Goal: Contribute content: Add original content to the website for others to see

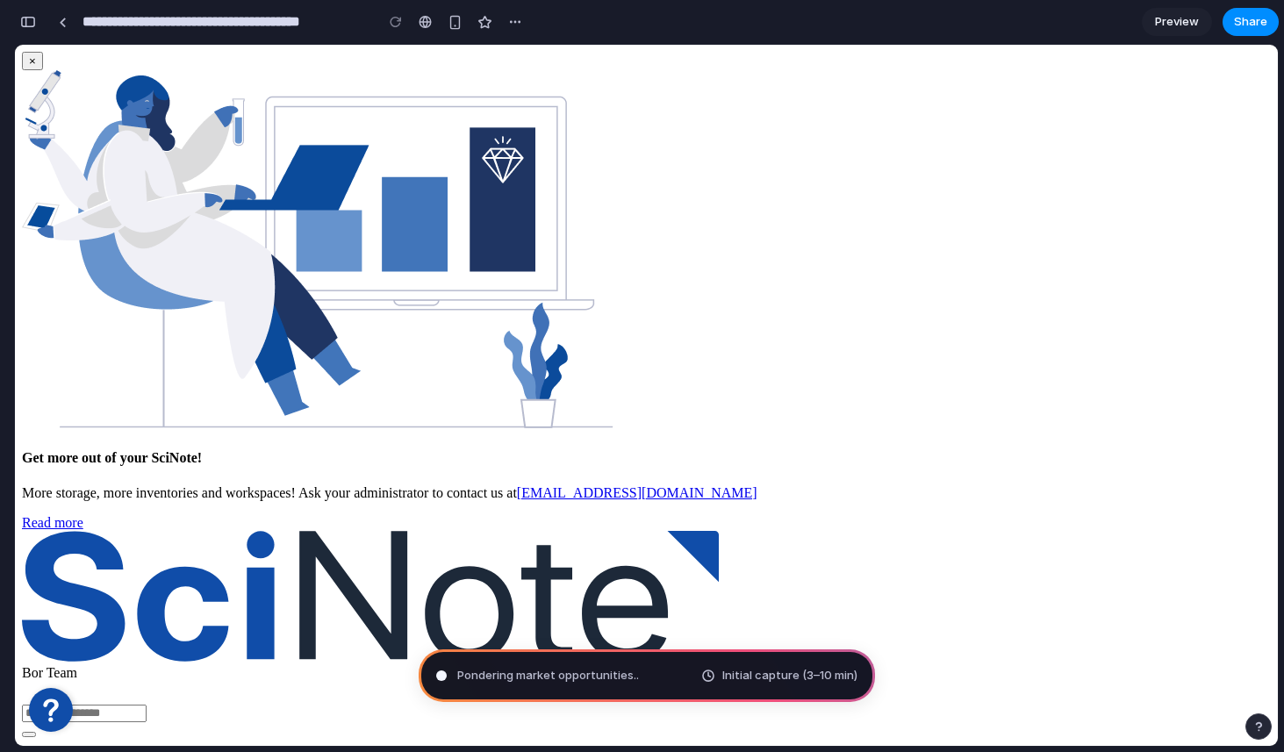
type input "**********"
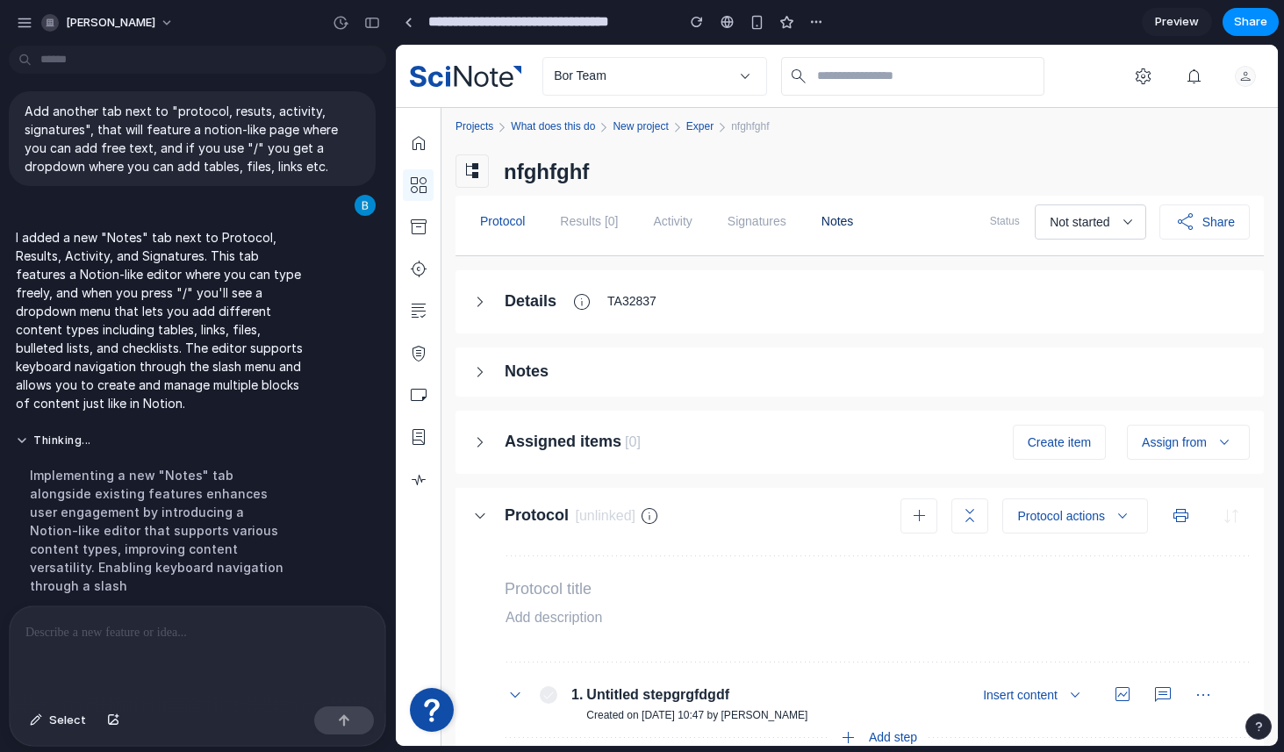
click at [848, 219] on link "Notes" at bounding box center [838, 222] width 54 height 39
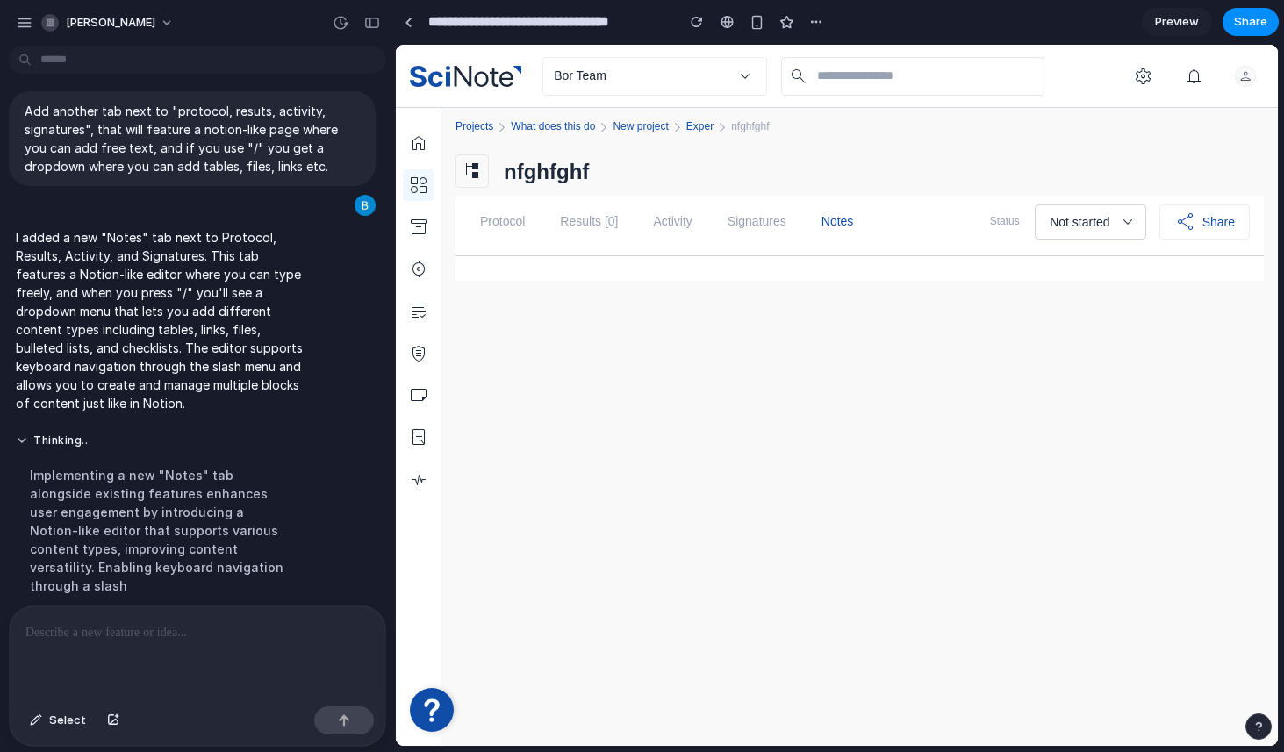
click at [615, 268] on div at bounding box center [860, 268] width 787 height 25
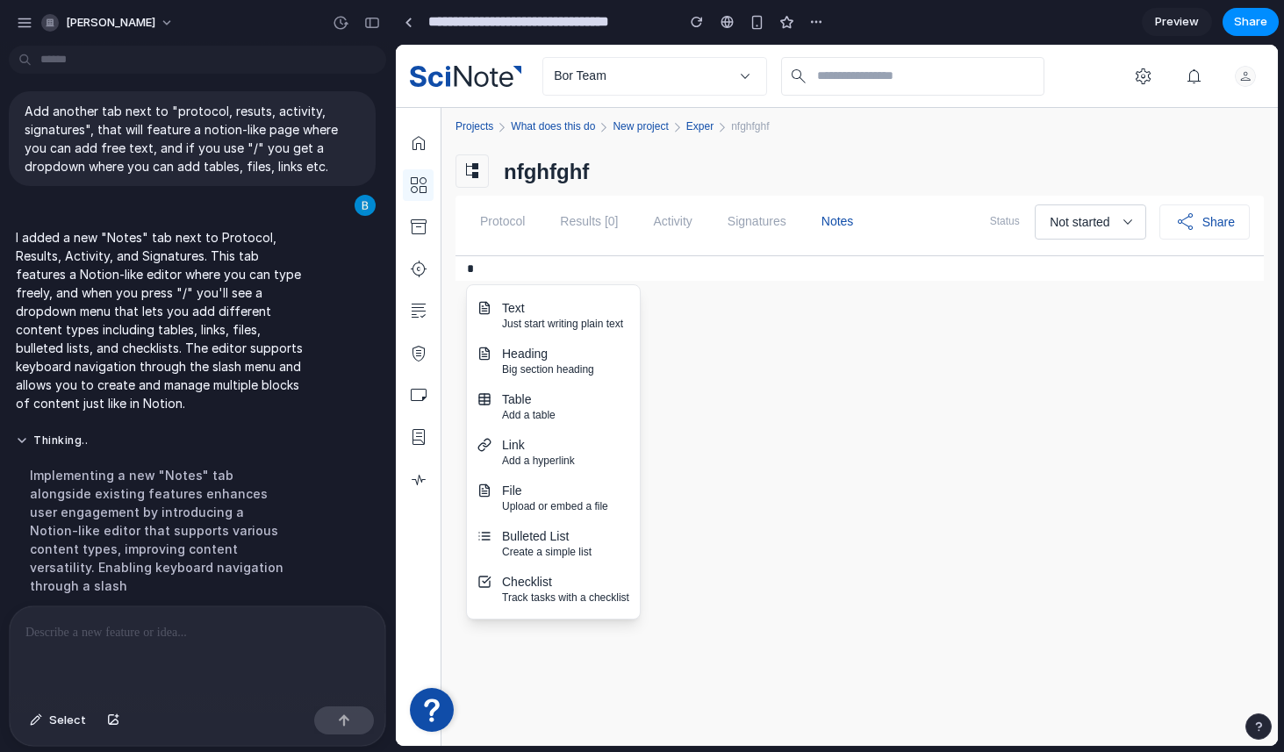
click at [580, 354] on div "Heading" at bounding box center [565, 354] width 127 height 18
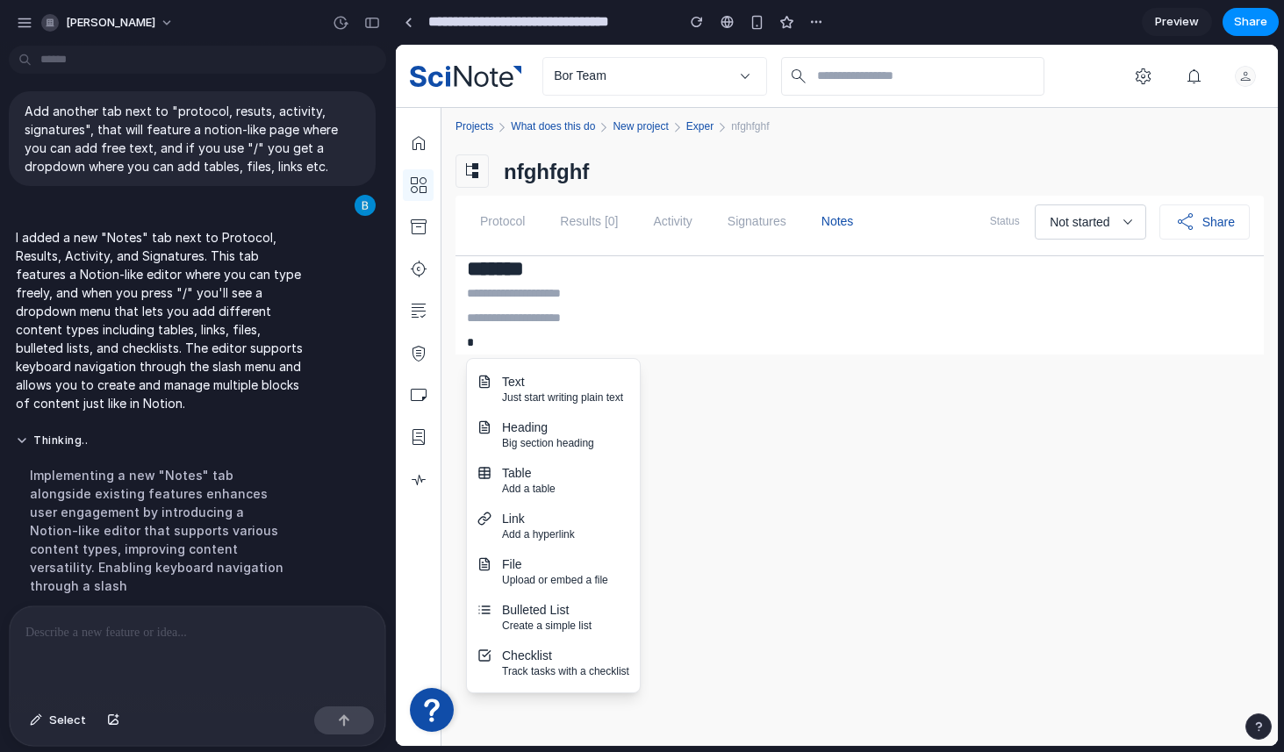
click at [547, 485] on div "Add a table" at bounding box center [565, 489] width 127 height 14
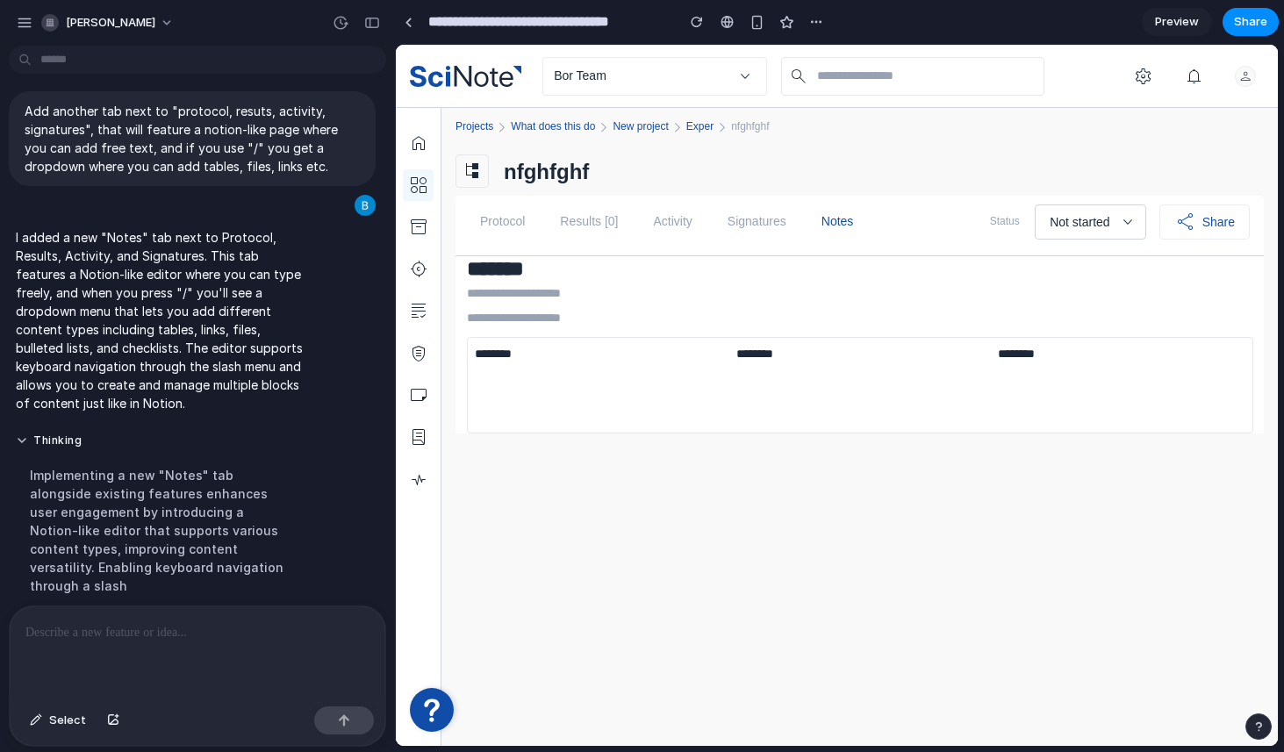
click at [736, 397] on td at bounding box center [861, 386] width 262 height 32
drag, startPoint x: 564, startPoint y: 359, endPoint x: 537, endPoint y: 434, distance: 79.1
click at [537, 434] on div "nfghfghf Protocol Results [0] Activity Signatures Notes Status Not started Move…" at bounding box center [860, 447] width 809 height 600
